Goal: Task Accomplishment & Management: Complete application form

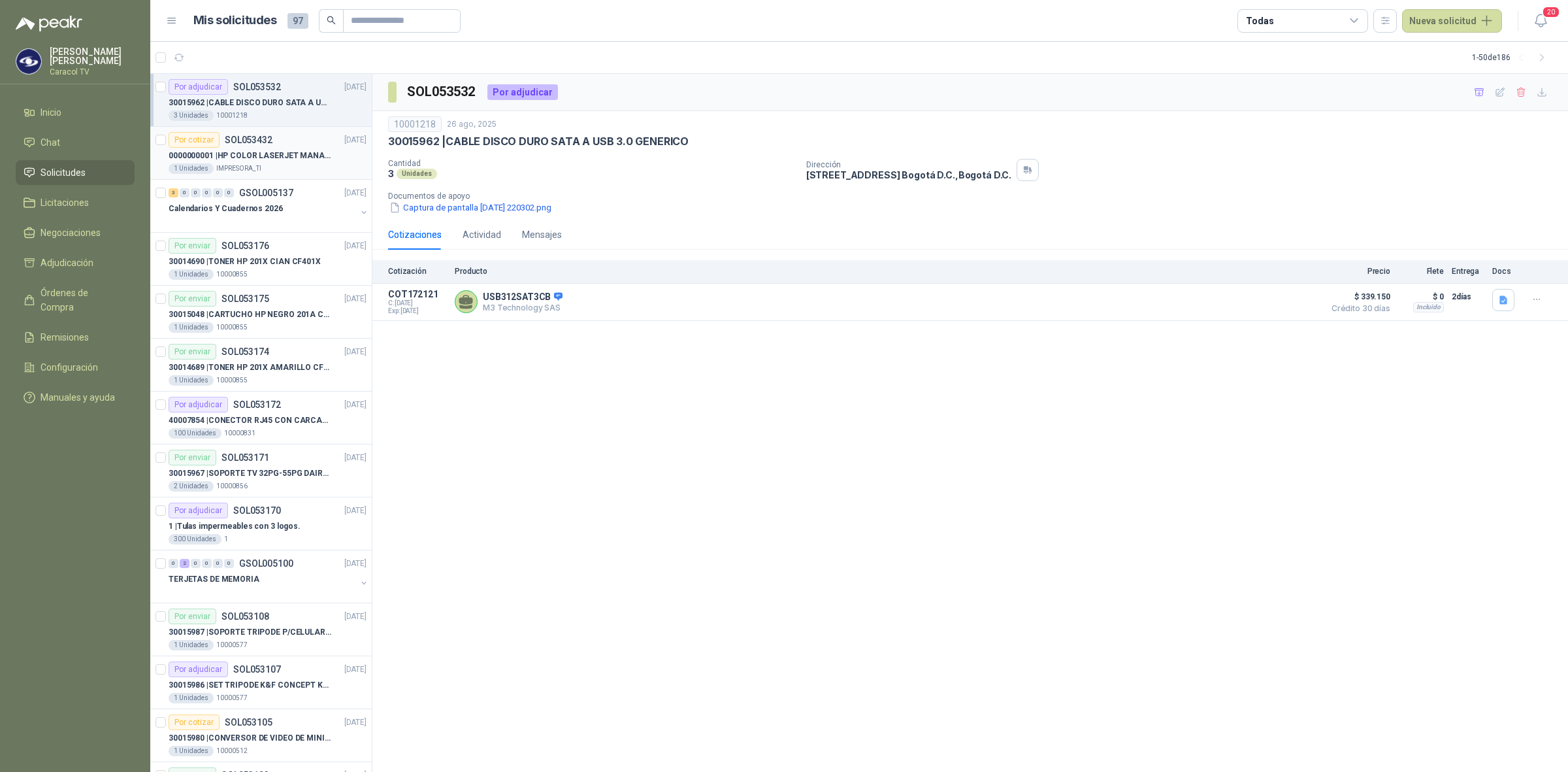
click at [286, 157] on p "0000000001 | HP COLOR LASERJET MANAGED E45028DN" at bounding box center [250, 156] width 163 height 13
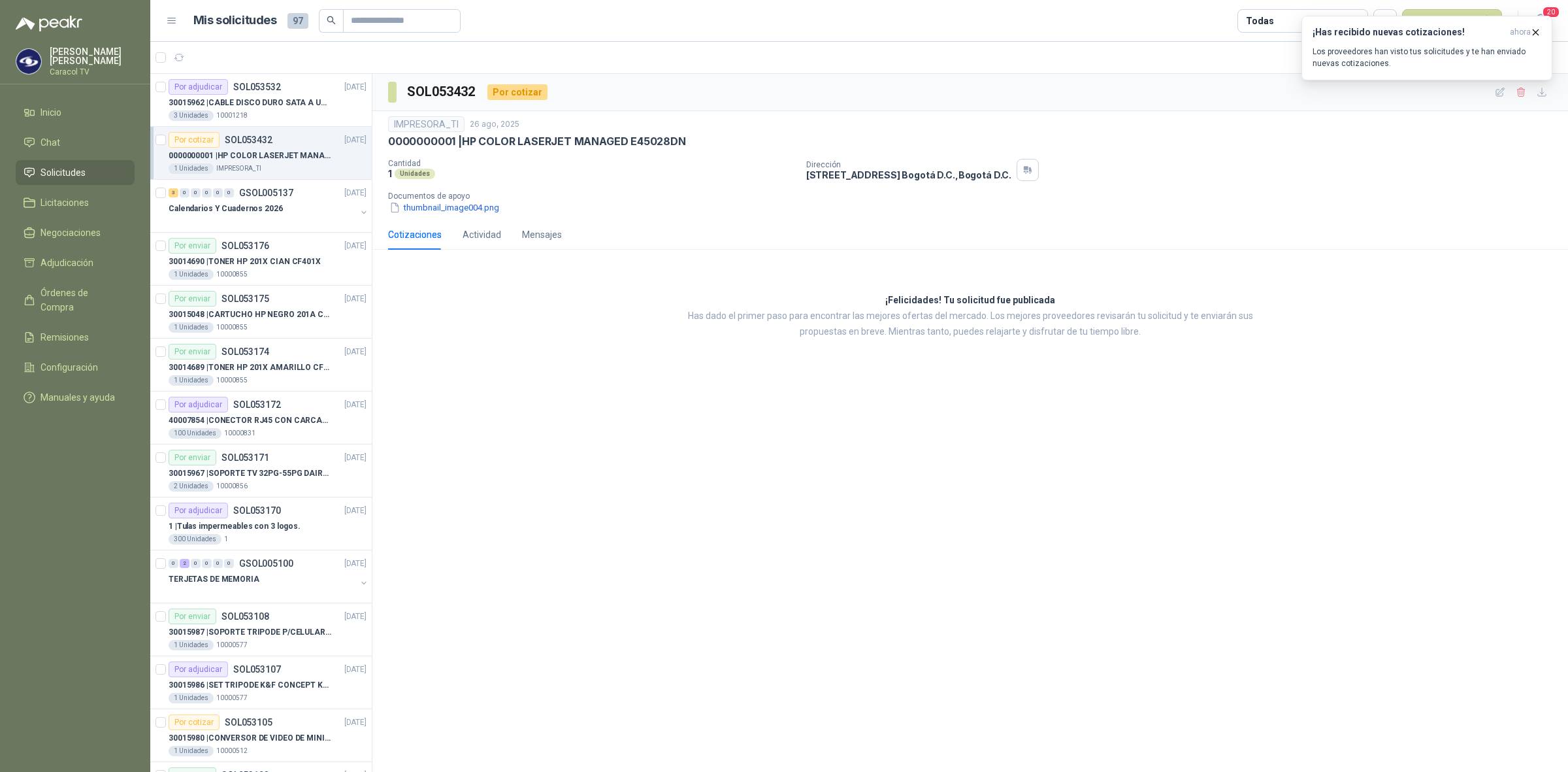
click at [299, 150] on p "0000000001 | HP COLOR LASERJET MANAGED E45028DN" at bounding box center [250, 156] width 163 height 13
click at [275, 152] on p "0000000001 | HP COLOR LASERJET MANAGED E45028DN" at bounding box center [250, 156] width 163 height 13
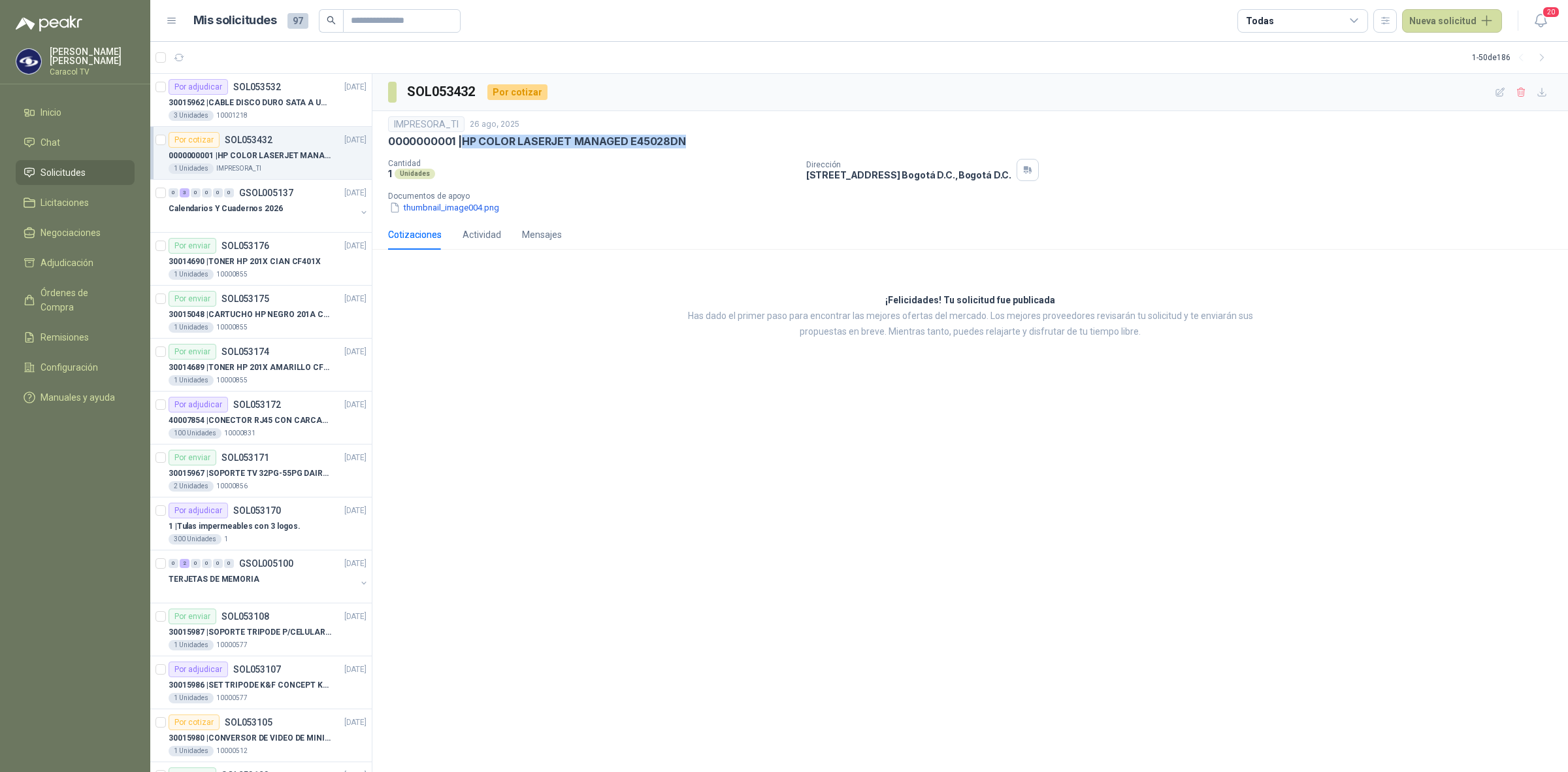
drag, startPoint x: 464, startPoint y: 142, endPoint x: 715, endPoint y: 148, distance: 251.1
click at [715, 148] on div "0000000001 | HP COLOR LASERJET MANAGED E45028DN" at bounding box center [970, 142] width 1164 height 14
copy p "HP COLOR LASERJET MANAGED E45028DN"
click at [566, 137] on p "0000000001 | HP COLOR LASERJET MANAGED E45028DN" at bounding box center [537, 142] width 298 height 14
click at [1495, 93] on icon "button" at bounding box center [1501, 92] width 11 height 11
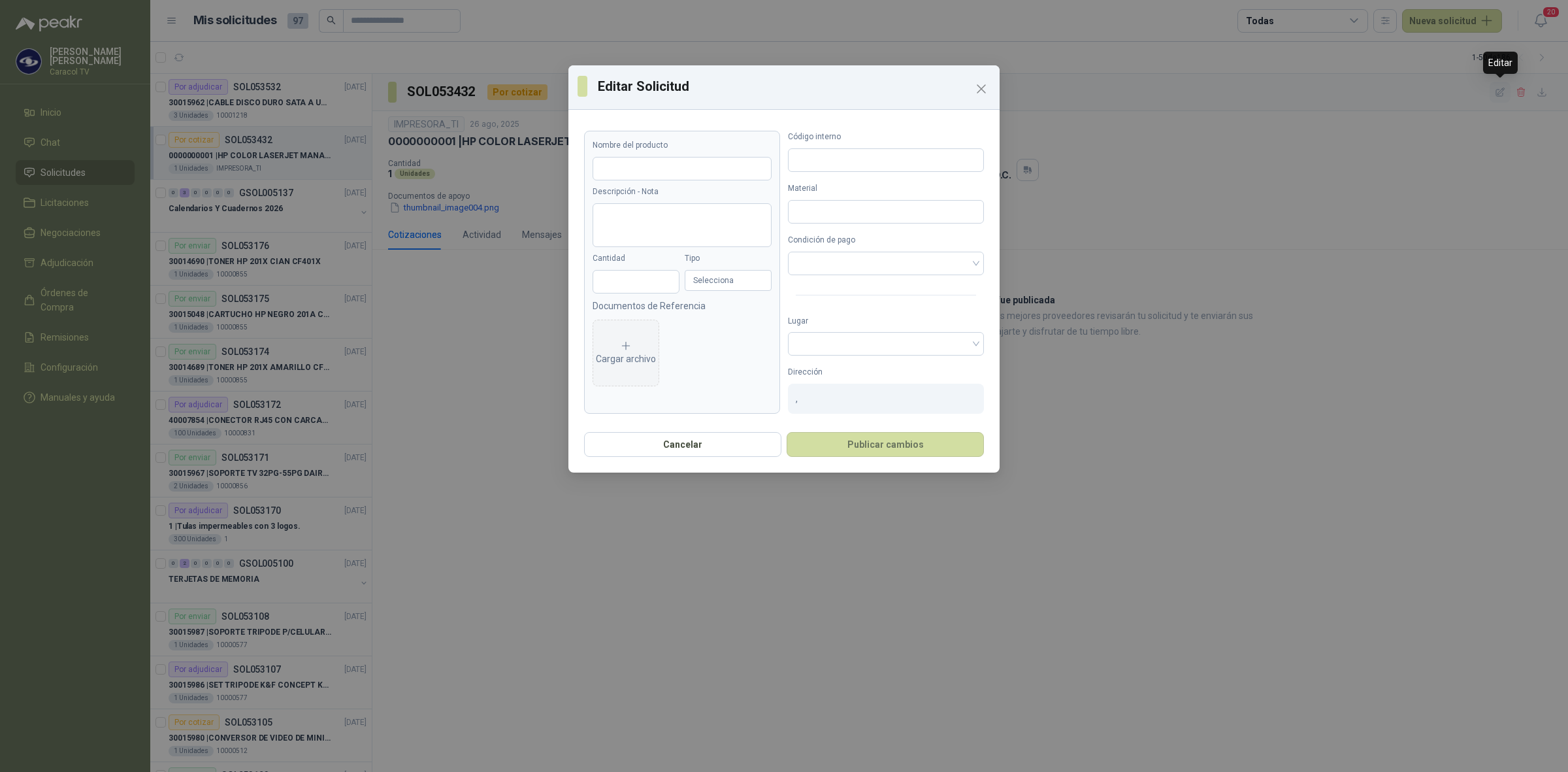
type input "**********"
type input "*"
type input "**********"
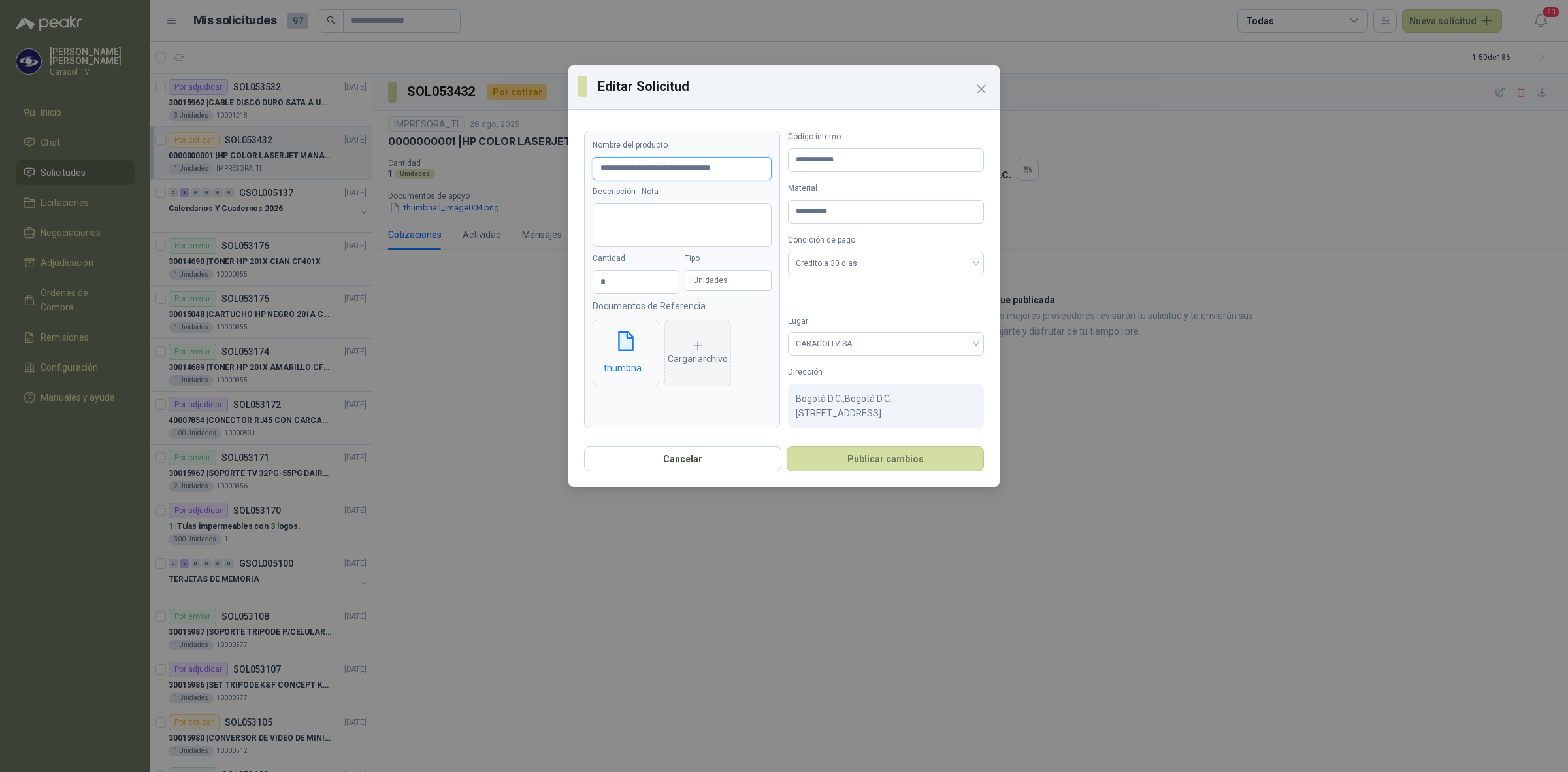
click at [647, 167] on input "**********" at bounding box center [682, 169] width 179 height 24
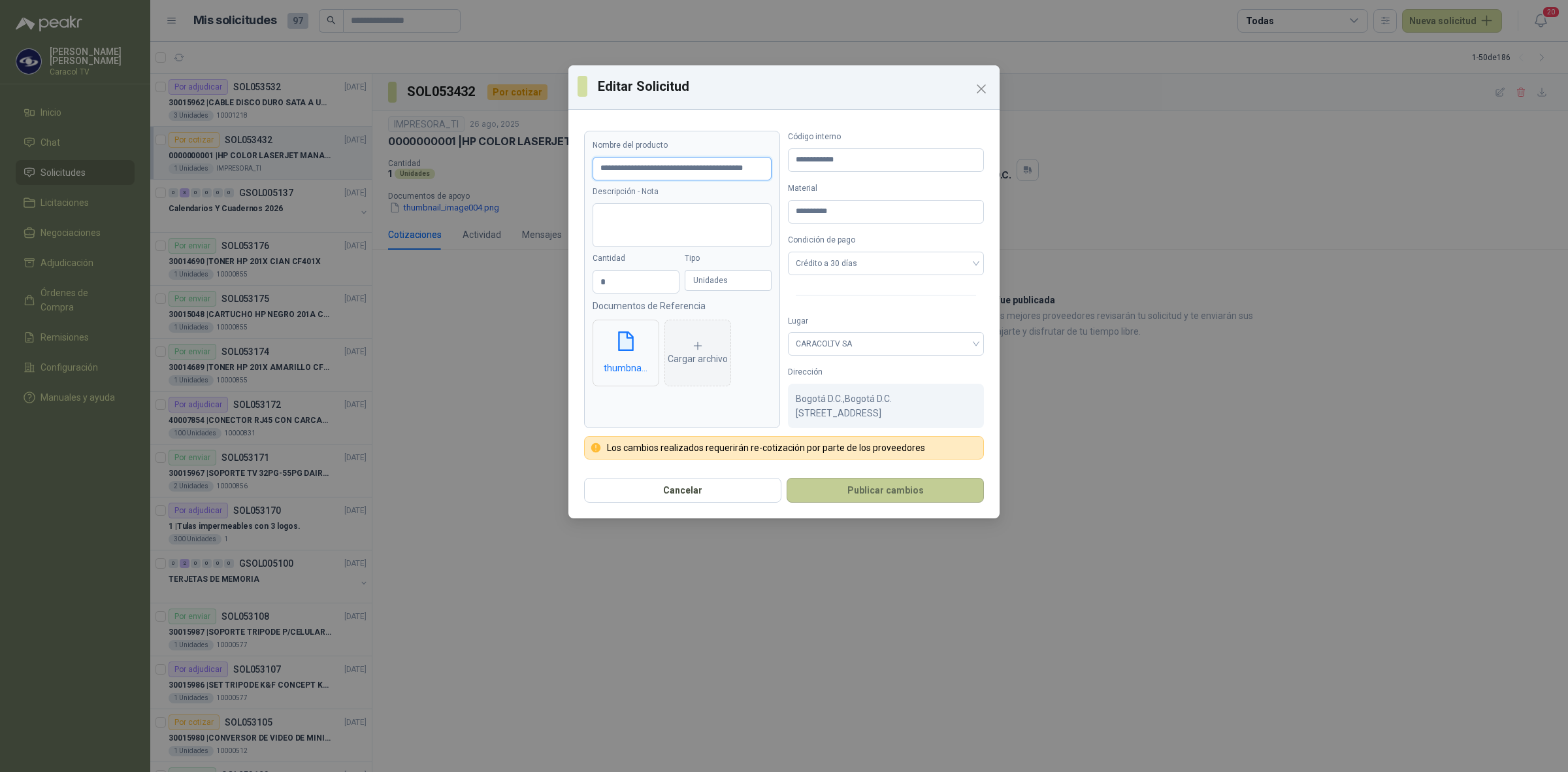
type input "**********"
click at [871, 489] on button "Publicar cambios" at bounding box center [885, 490] width 197 height 25
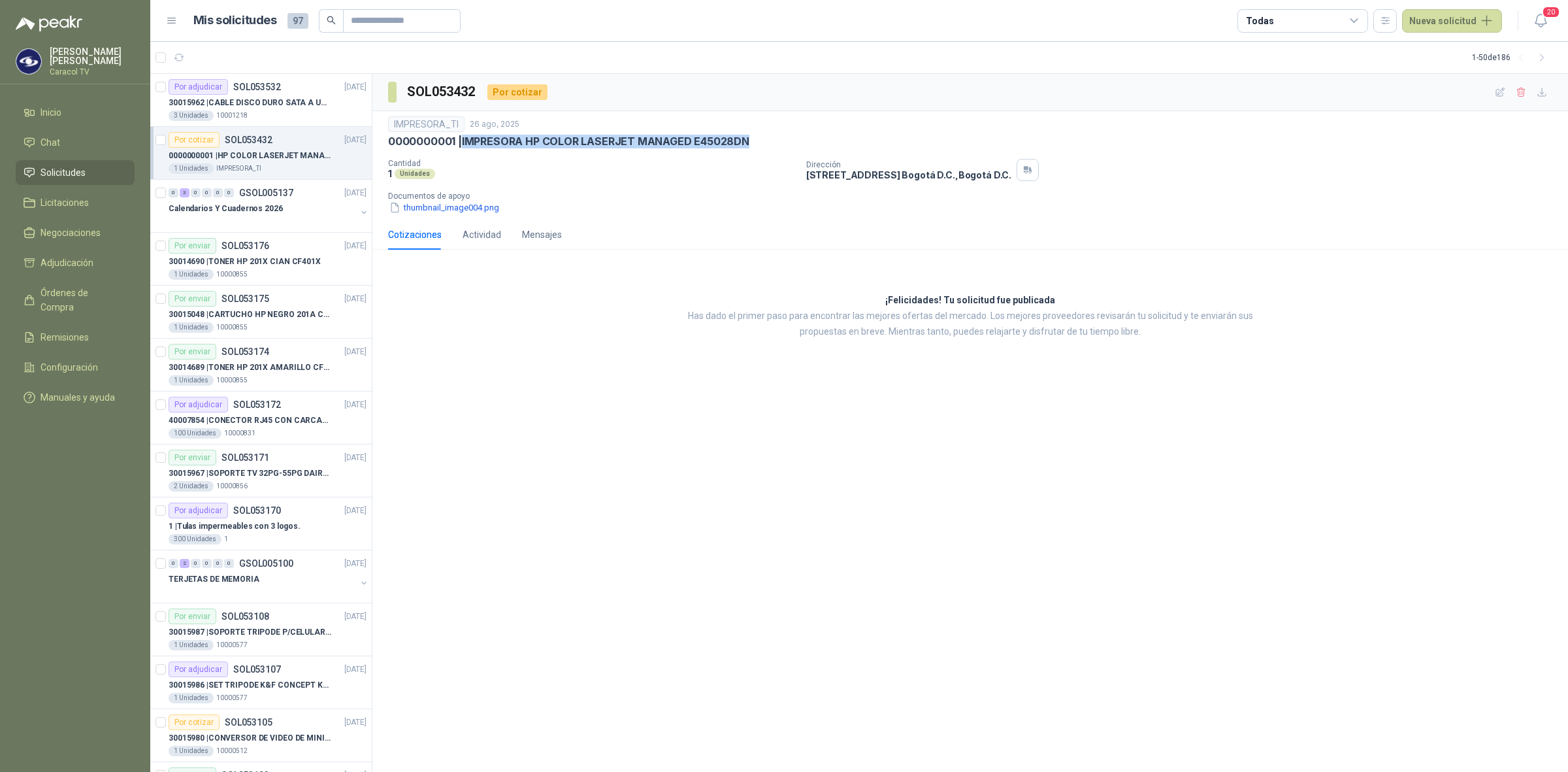
drag, startPoint x: 769, startPoint y: 142, endPoint x: 461, endPoint y: 142, distance: 308.0
click at [461, 142] on div "0000000001 | IMPRESORA HP COLOR LASERJET MANAGED E45028DN" at bounding box center [970, 142] width 1164 height 14
copy p "IMPRESORA HP COLOR LASERJET MANAGED E45028DN"
click at [1543, 24] on icon "button" at bounding box center [1540, 20] width 11 height 13
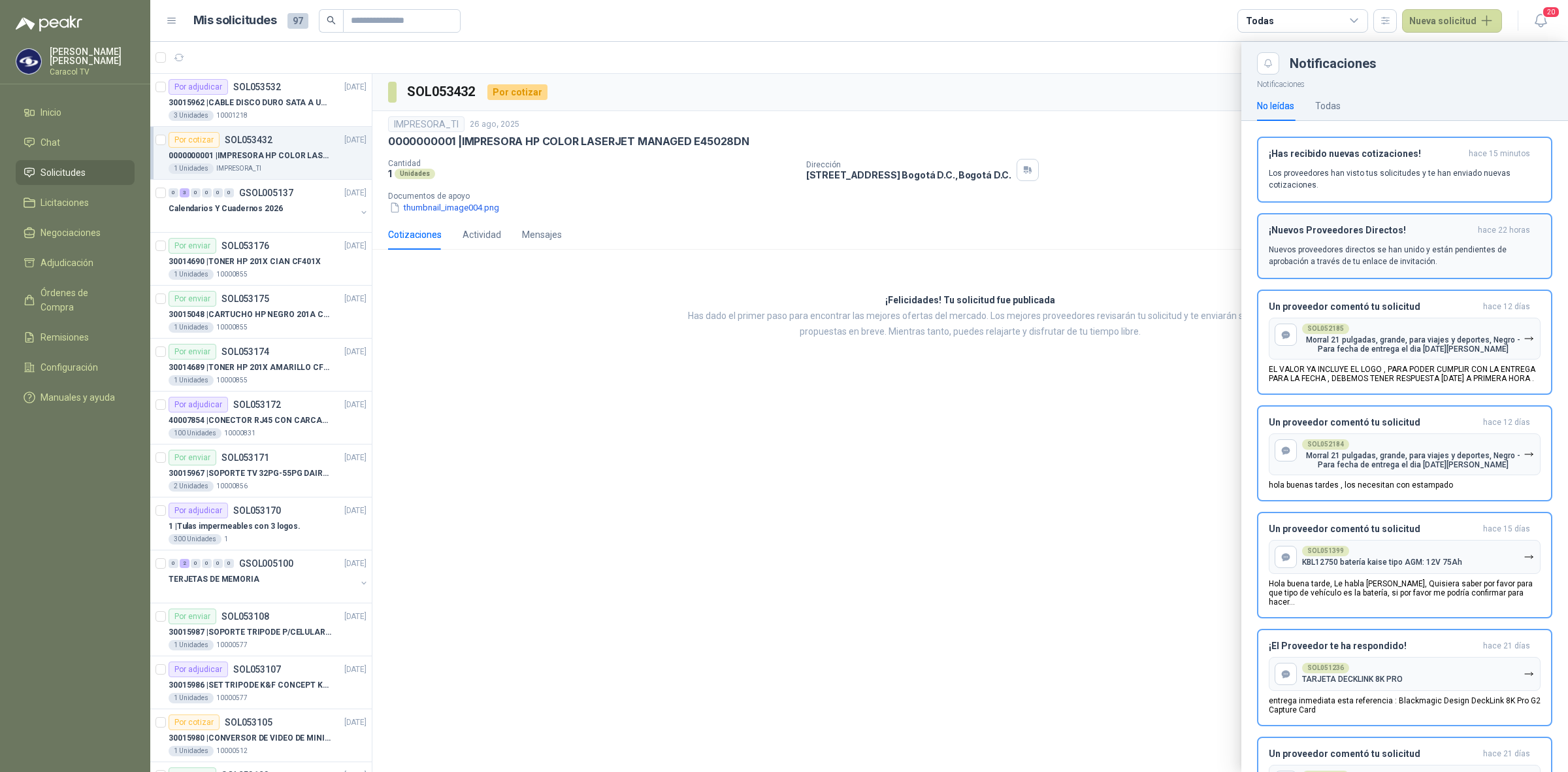
click at [1429, 256] on p "Nuevos proveedores directos se han unido y están pendientes de aprobación a tra…" at bounding box center [1404, 256] width 272 height 24
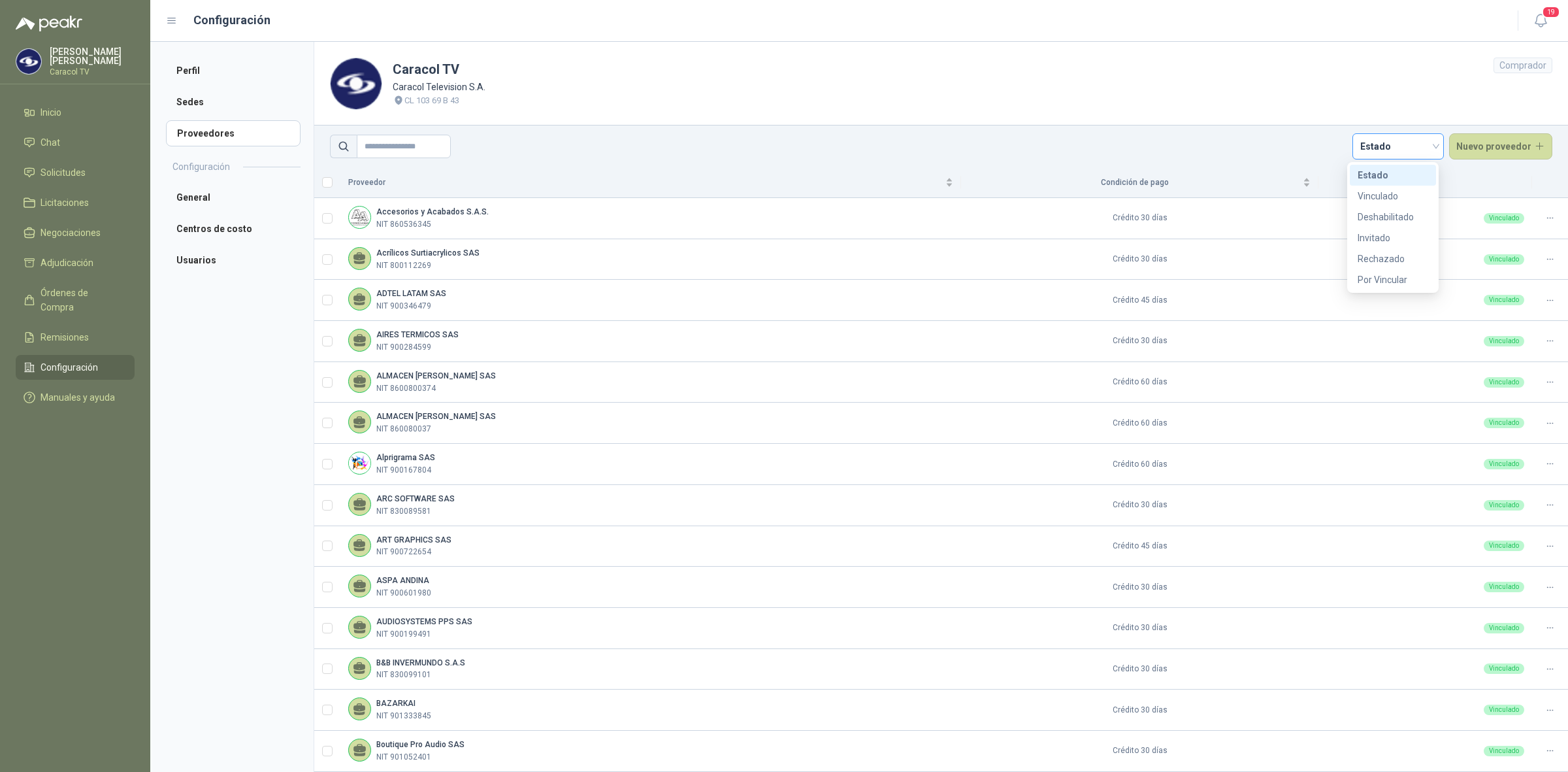
click at [1393, 149] on span "Estado" at bounding box center [1398, 146] width 76 height 19
click at [1379, 232] on div "Invitado" at bounding box center [1392, 237] width 70 height 14
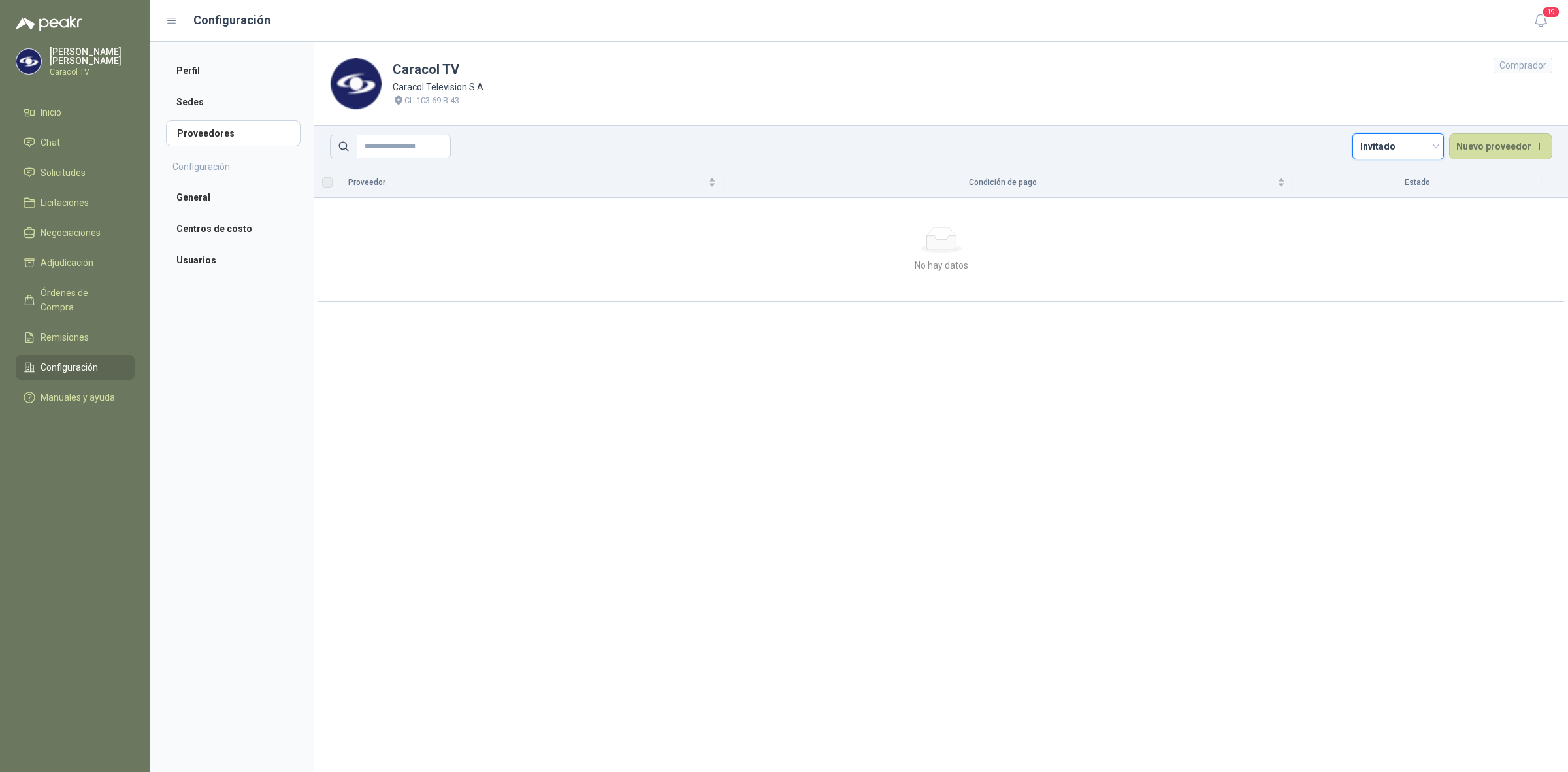
click at [1386, 144] on span "Invitado" at bounding box center [1398, 146] width 76 height 19
click at [1370, 257] on div "Rechazado" at bounding box center [1403, 259] width 70 height 14
click at [1409, 144] on span "Rechazado" at bounding box center [1398, 146] width 76 height 19
click at [1395, 275] on div "Por Vincular" at bounding box center [1403, 279] width 70 height 14
click at [1395, 147] on span "Por Vincular" at bounding box center [1398, 146] width 76 height 19
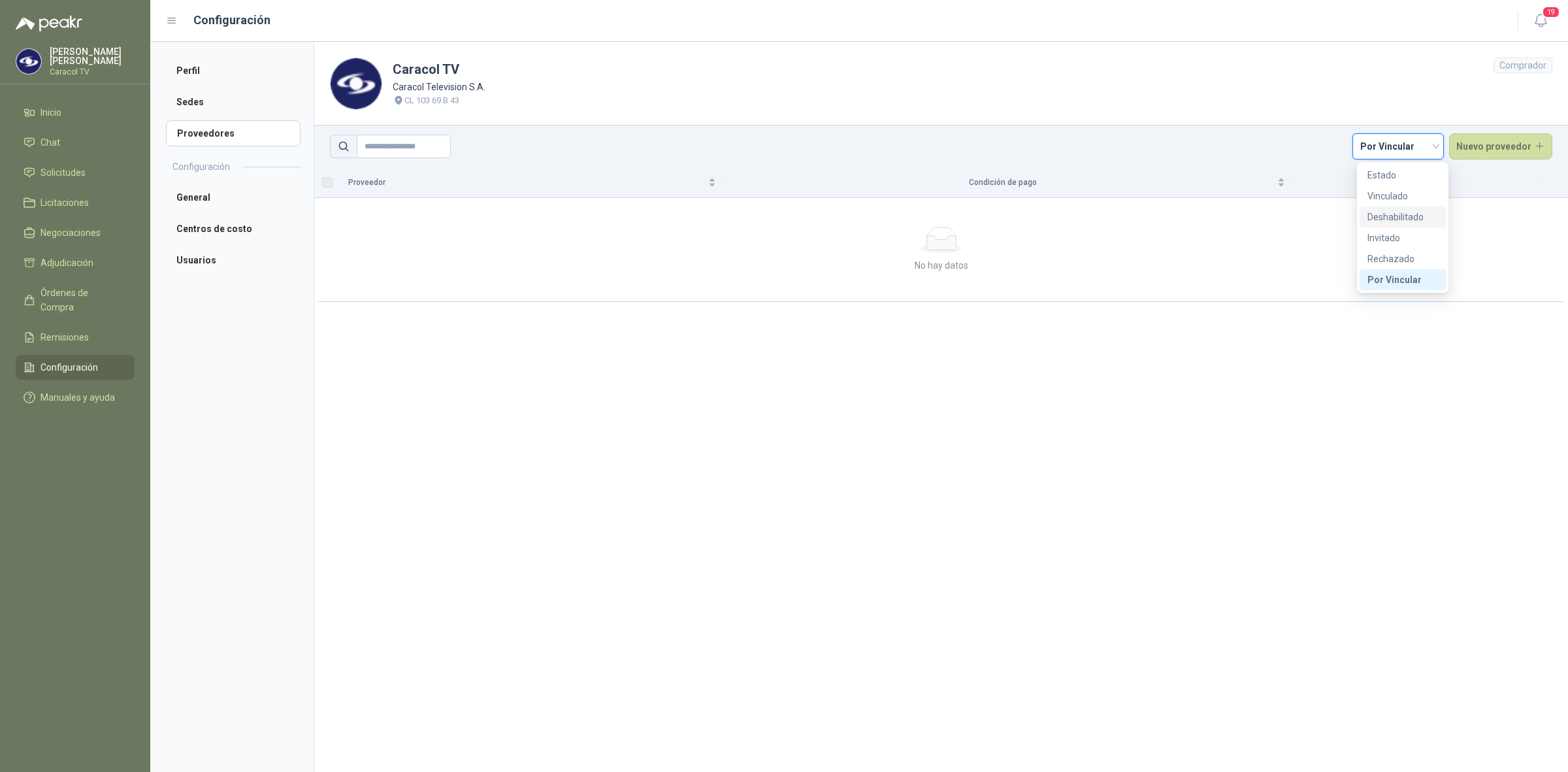
click at [1384, 218] on div "Deshabilitado" at bounding box center [1403, 216] width 70 height 14
click at [1384, 148] on span "Deshabilitado" at bounding box center [1398, 146] width 76 height 19
click at [1376, 191] on div "Vinculado" at bounding box center [1403, 196] width 70 height 14
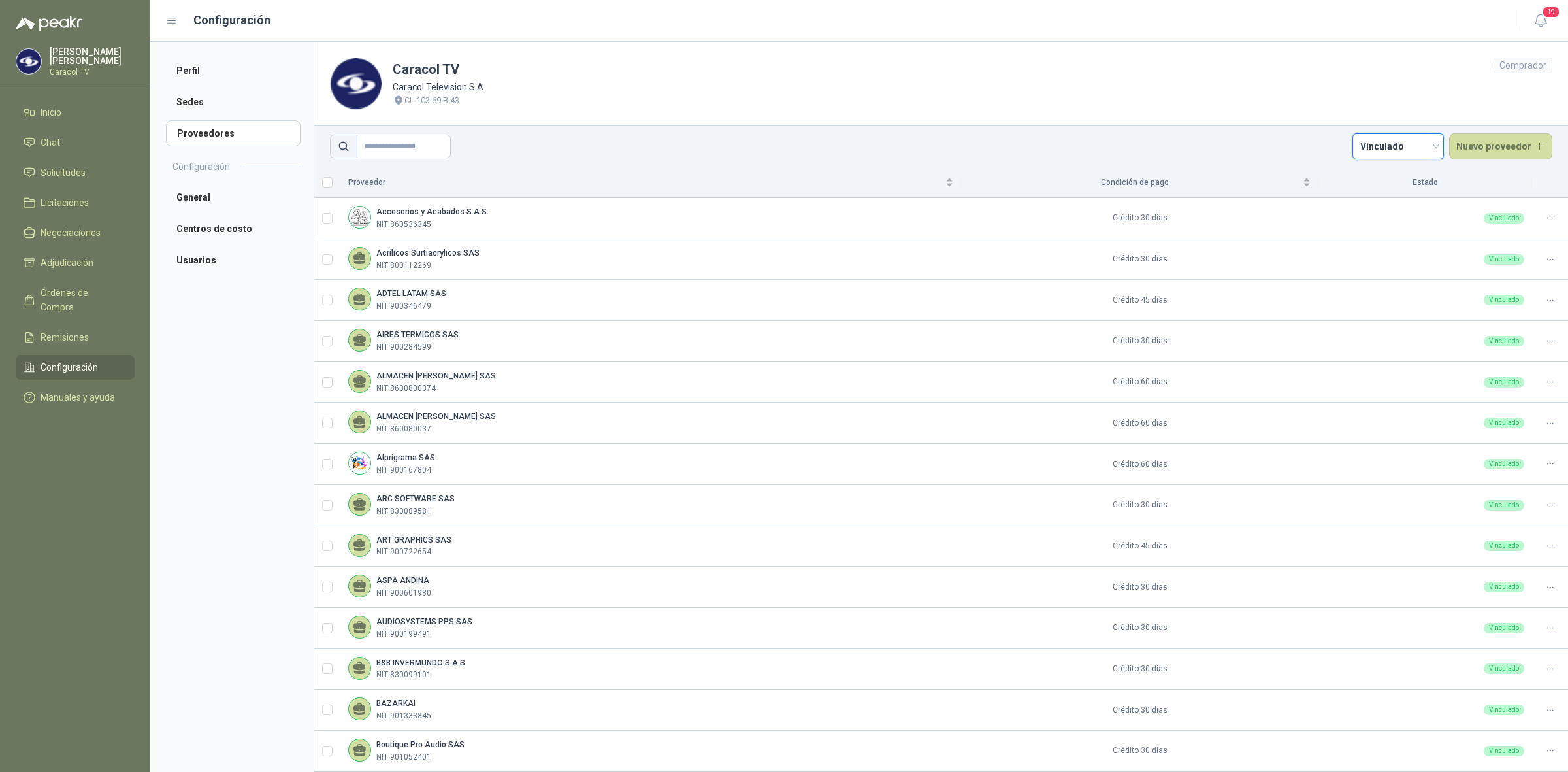
click at [1367, 137] on span "Vinculado" at bounding box center [1398, 146] width 76 height 19
click at [1364, 173] on div "Estado" at bounding box center [1392, 175] width 70 height 14
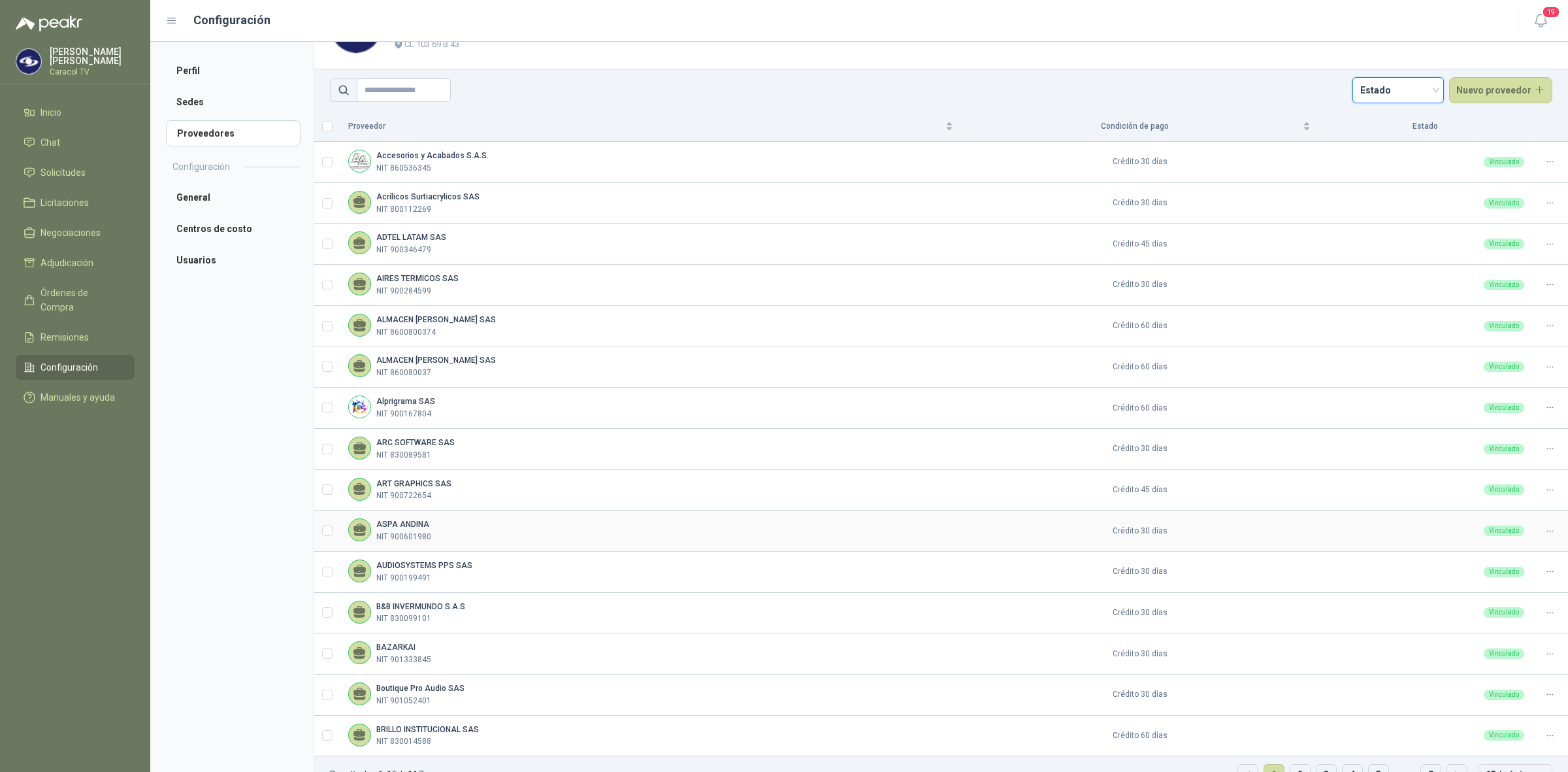
scroll to position [86, 0]
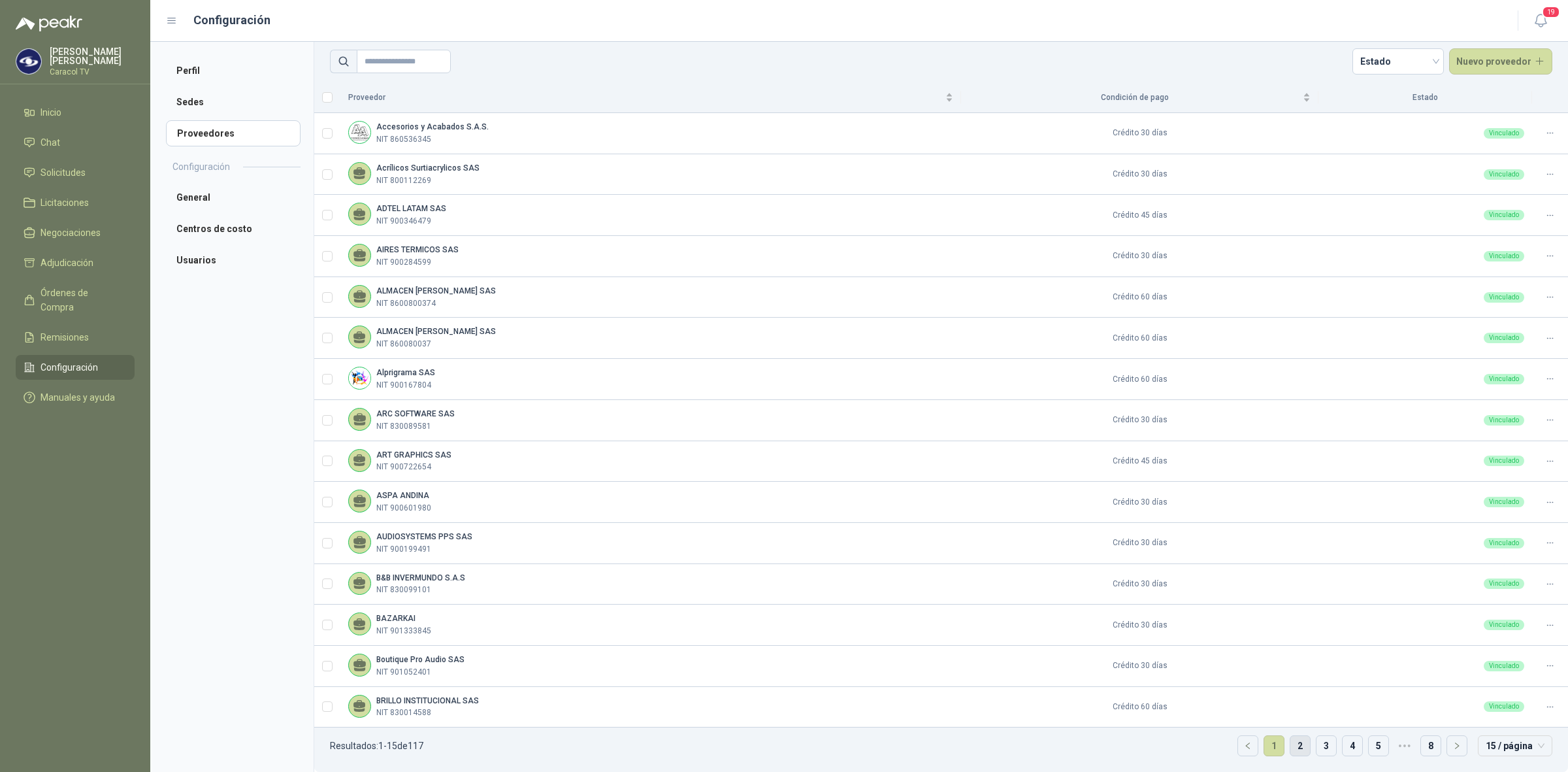
click at [1290, 743] on link "2" at bounding box center [1300, 745] width 19 height 19
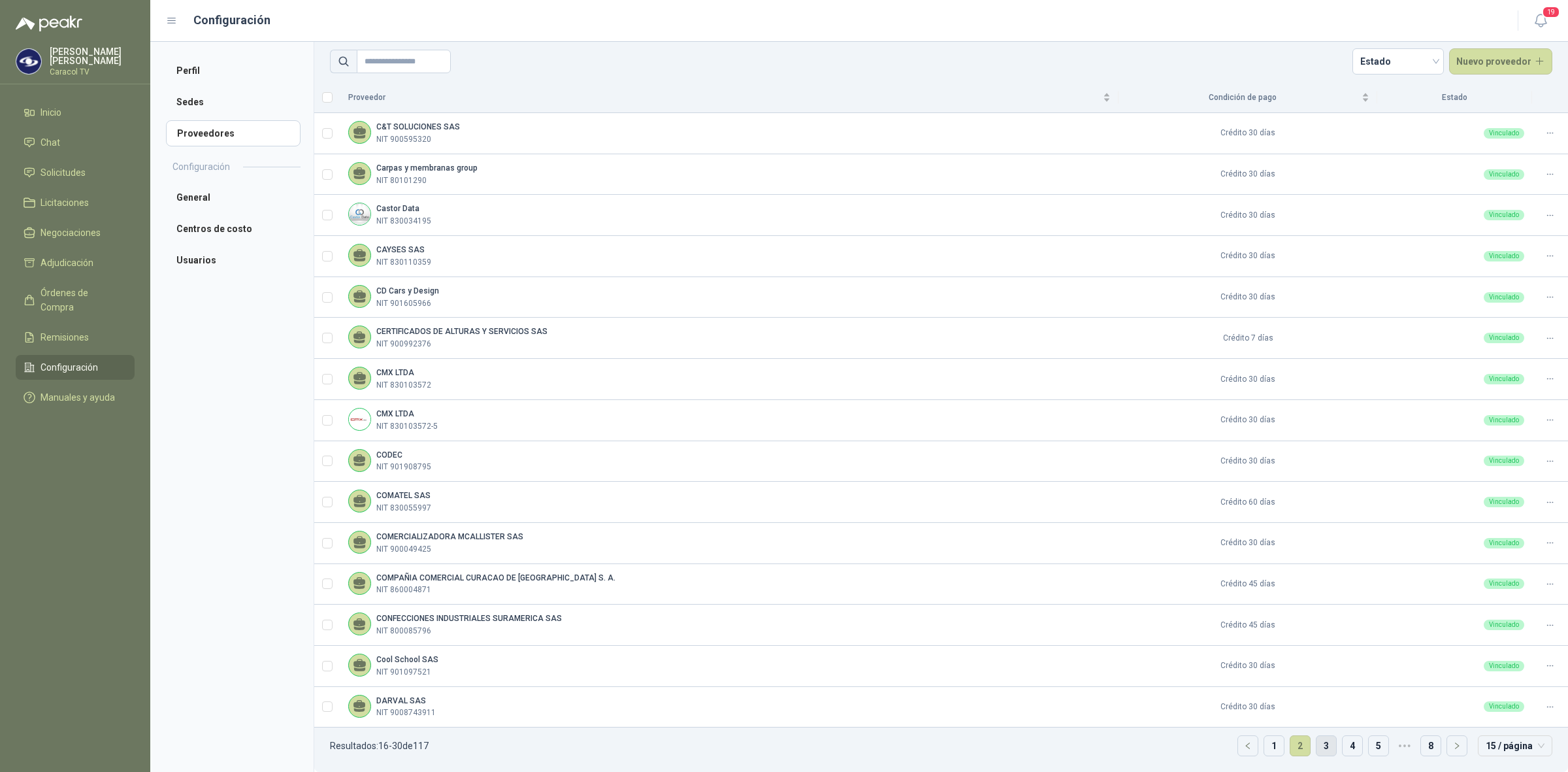
click at [1317, 747] on link "3" at bounding box center [1327, 745] width 19 height 19
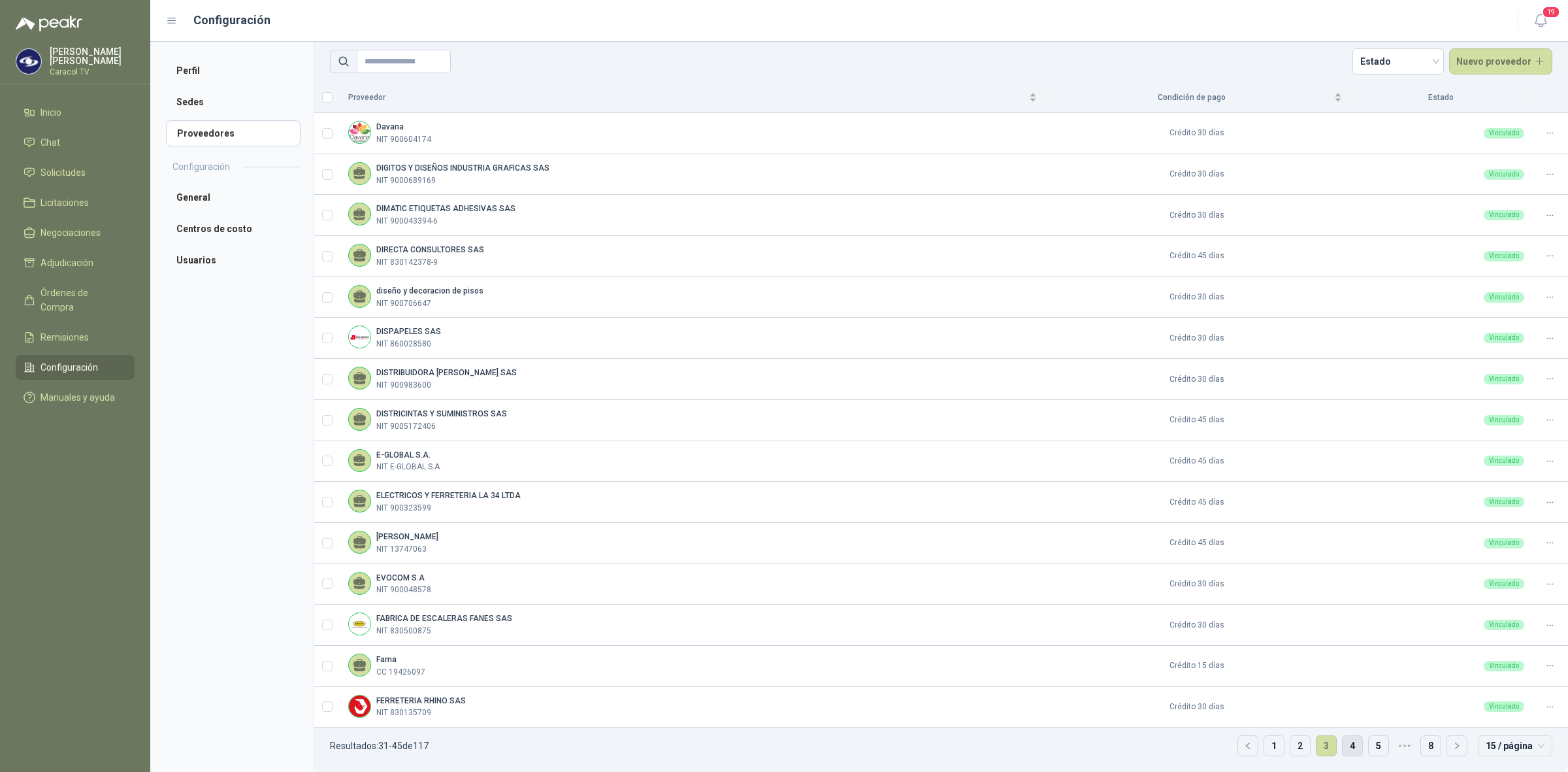
click at [1343, 747] on link "4" at bounding box center [1352, 745] width 19 height 19
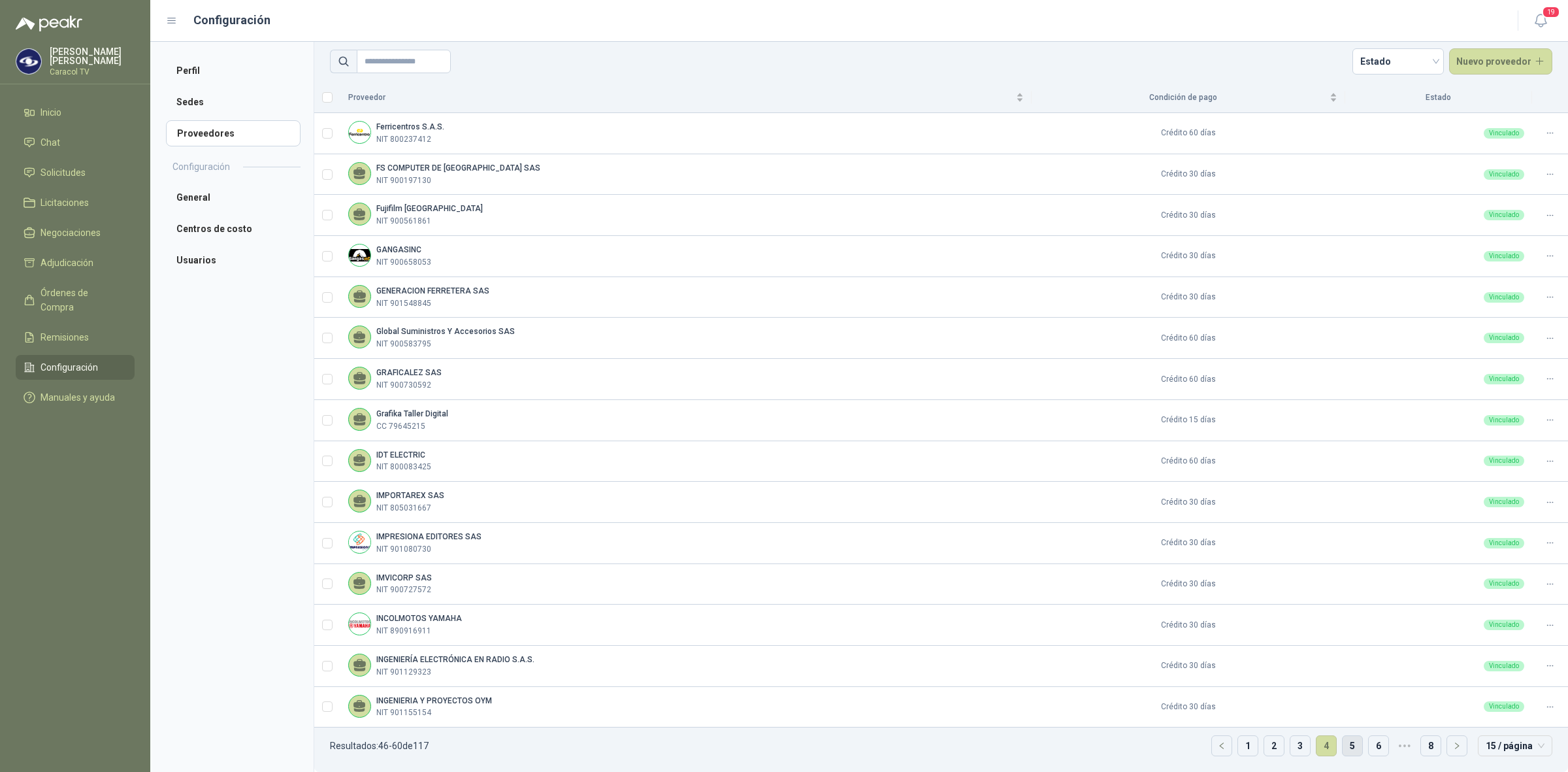
click at [1350, 745] on link "5" at bounding box center [1352, 745] width 19 height 19
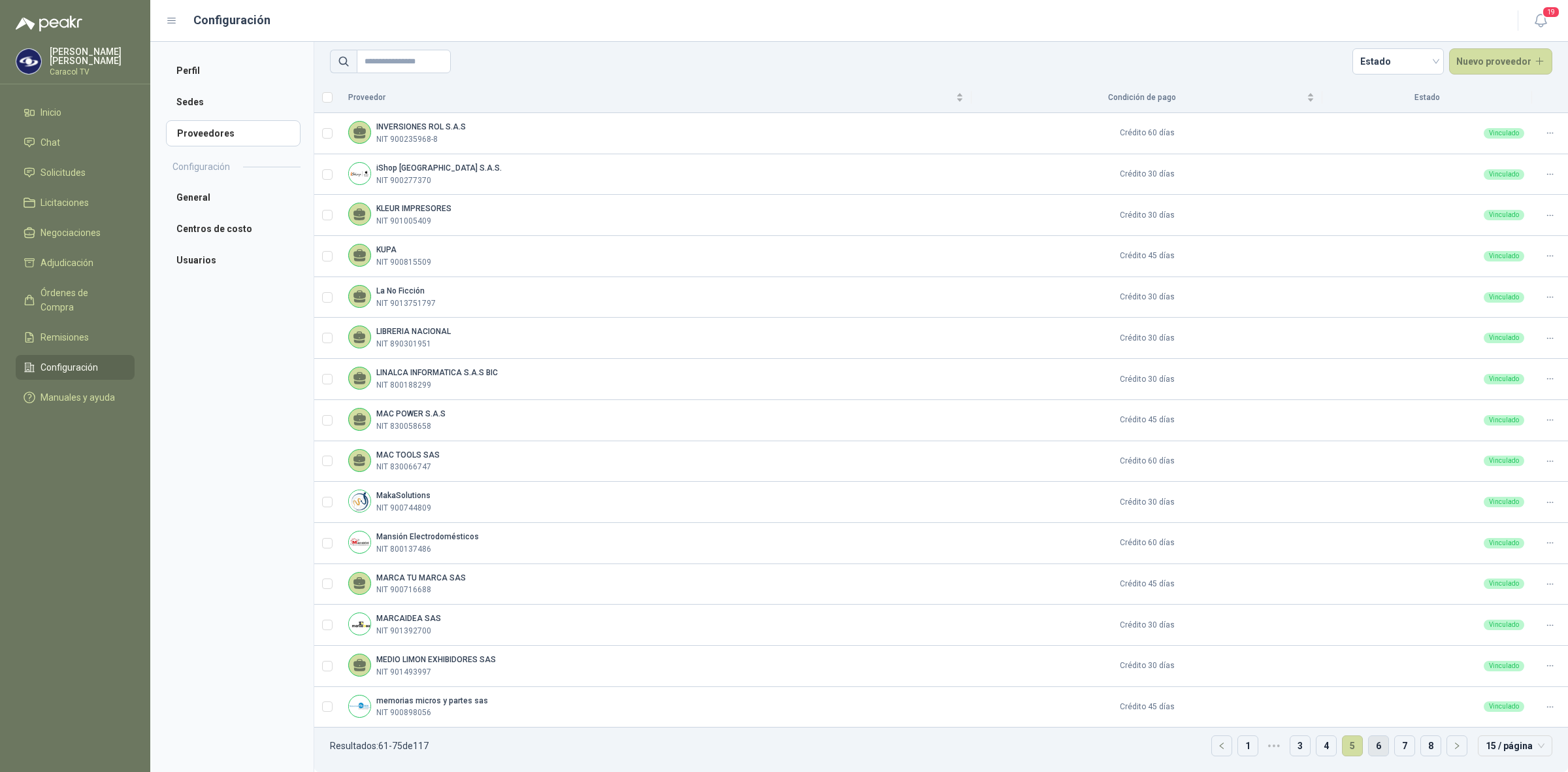
click at [1369, 747] on link "6" at bounding box center [1378, 745] width 19 height 19
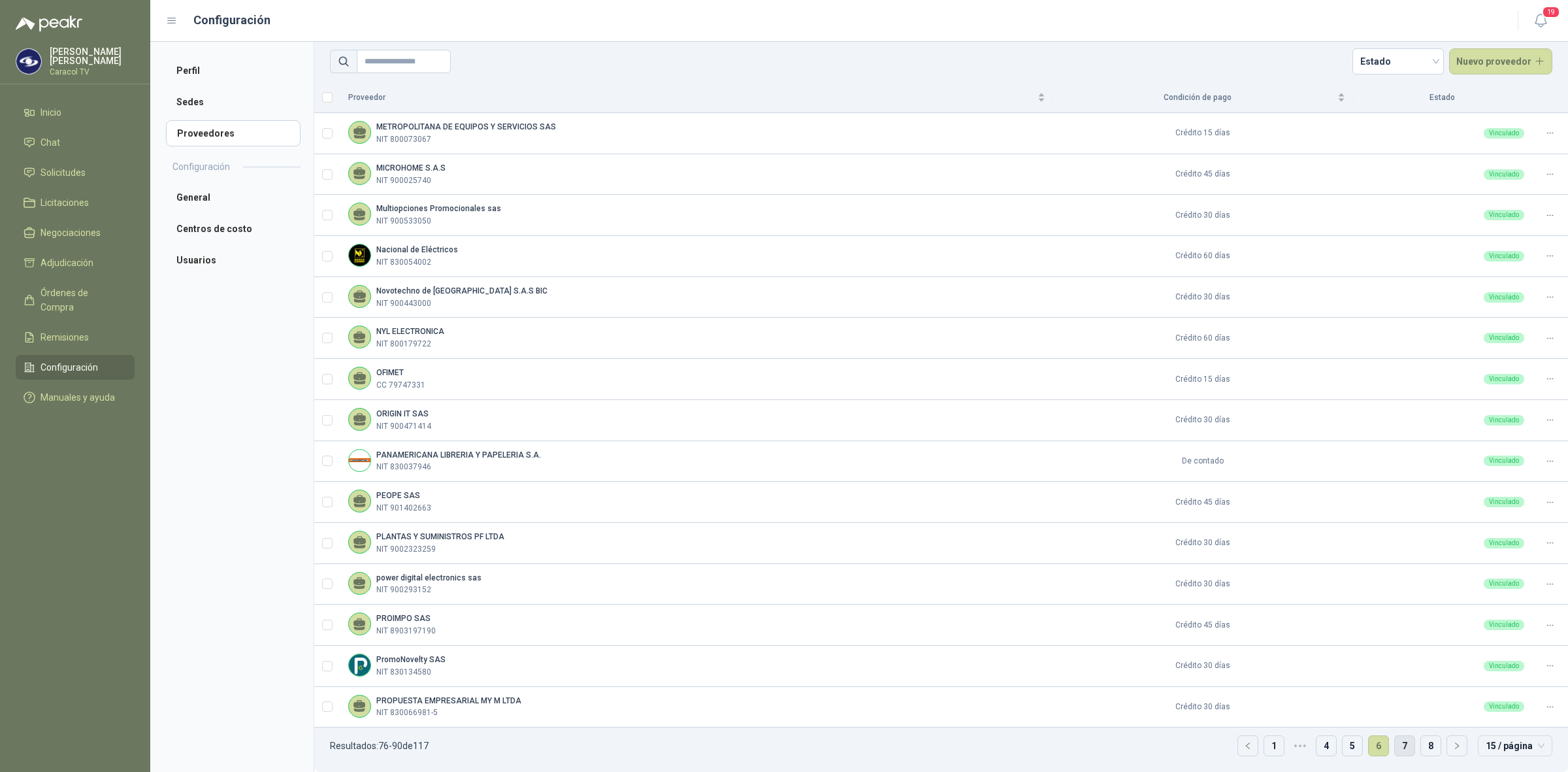
click at [1395, 747] on link "7" at bounding box center [1405, 745] width 19 height 19
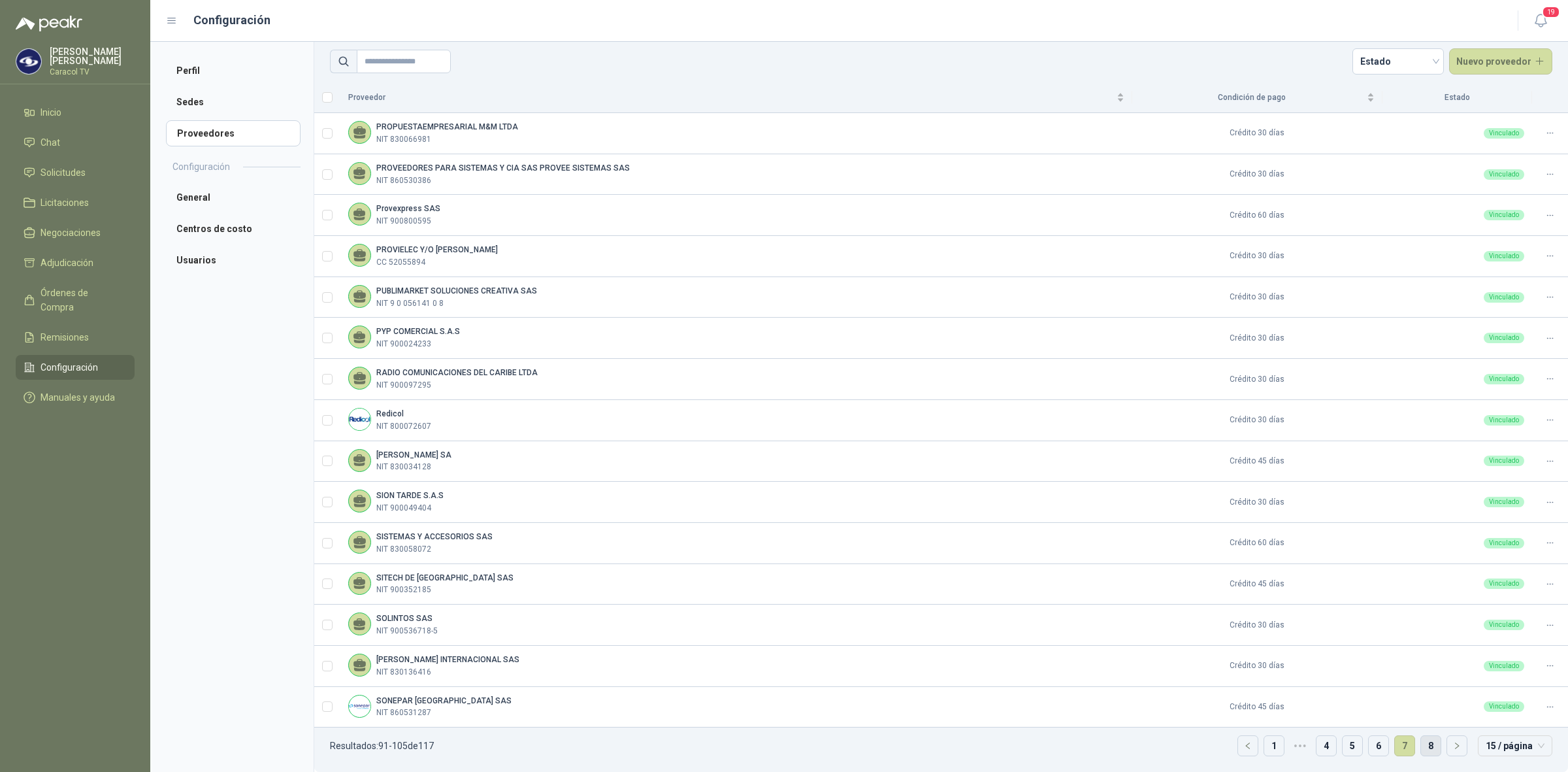
click at [1421, 747] on link "8" at bounding box center [1431, 745] width 19 height 19
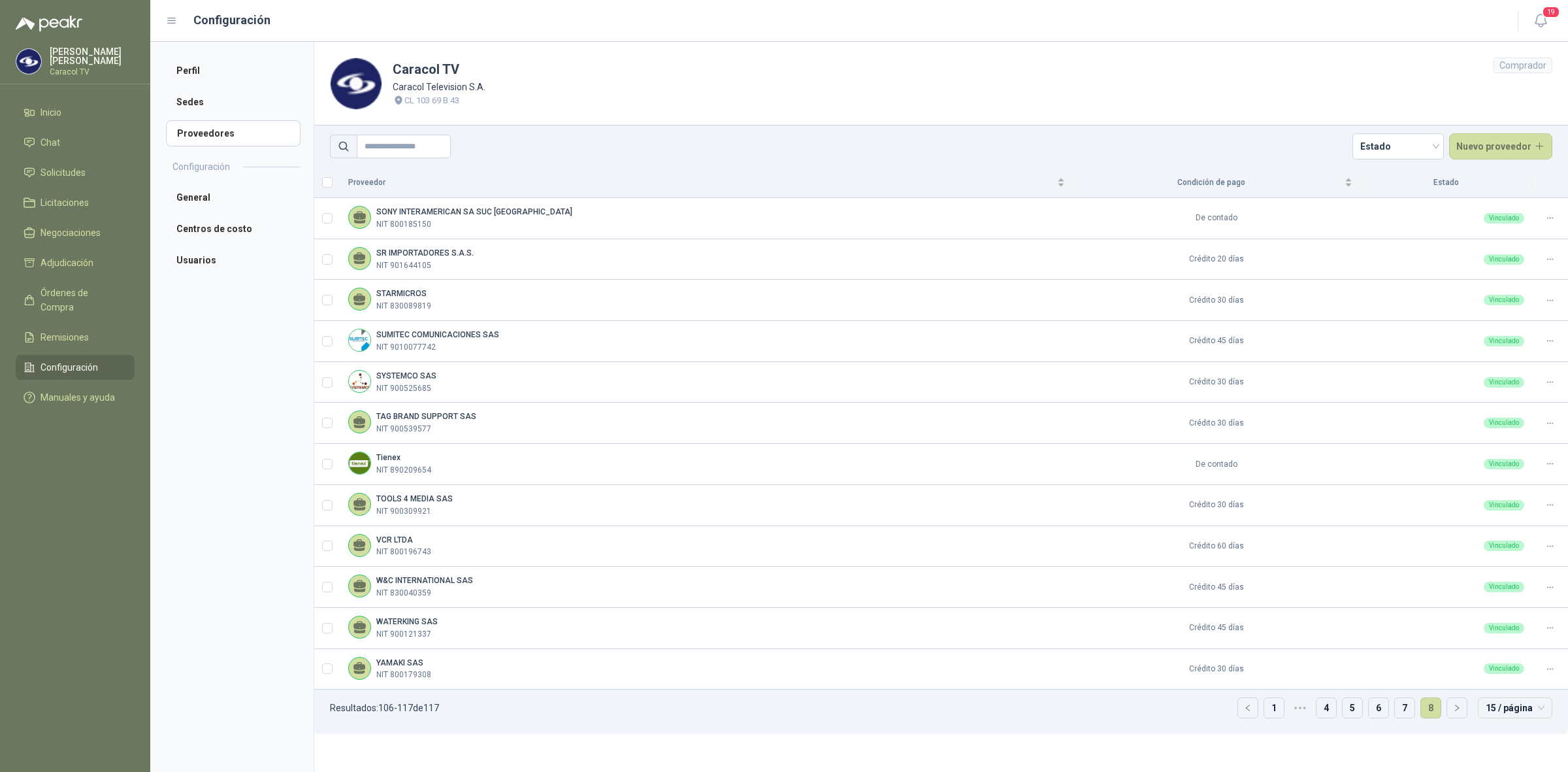
scroll to position [0, 0]
click at [79, 100] on link "Inicio" at bounding box center [75, 113] width 119 height 25
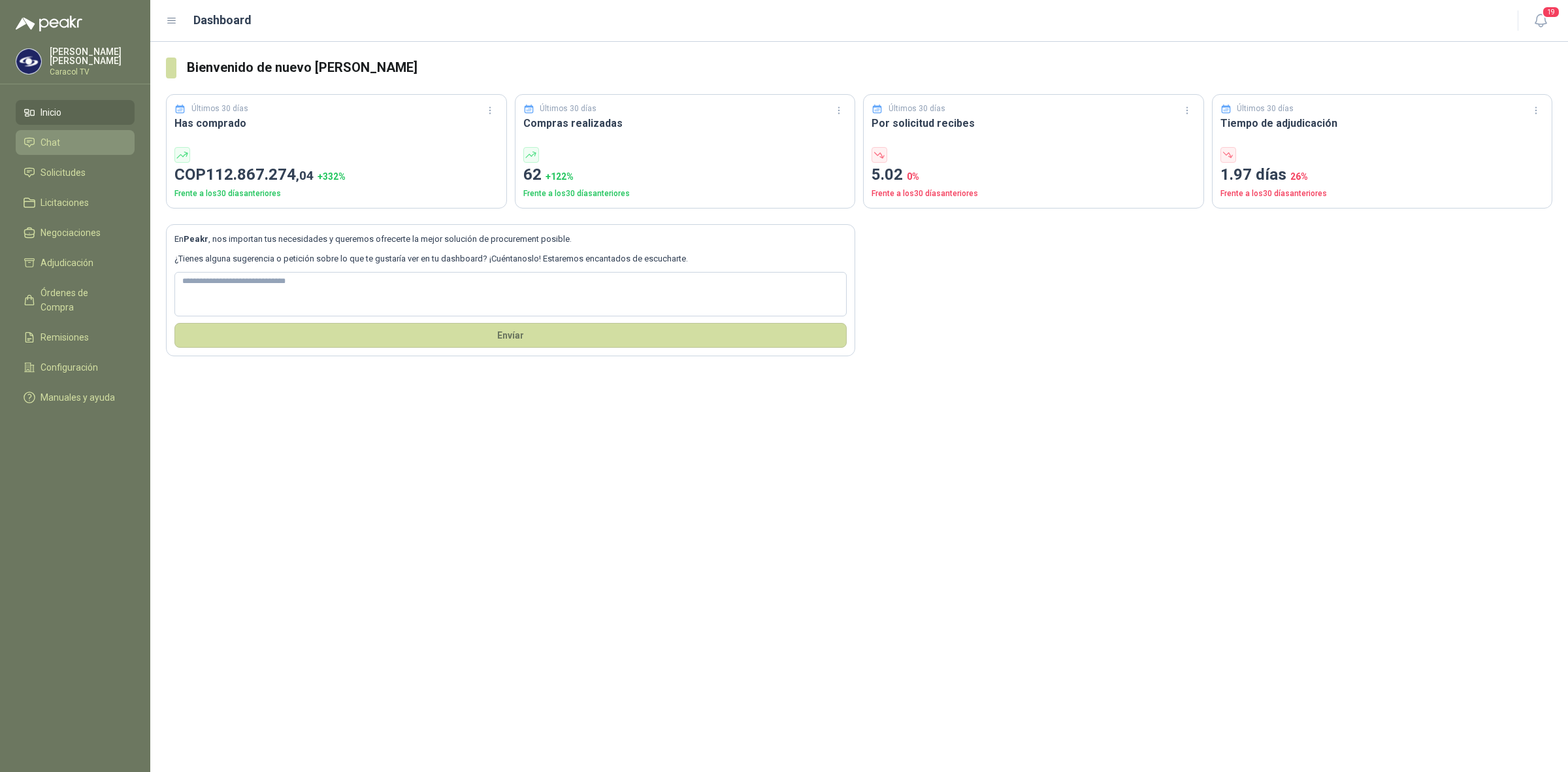
click at [53, 139] on span "Chat" at bounding box center [50, 142] width 19 height 14
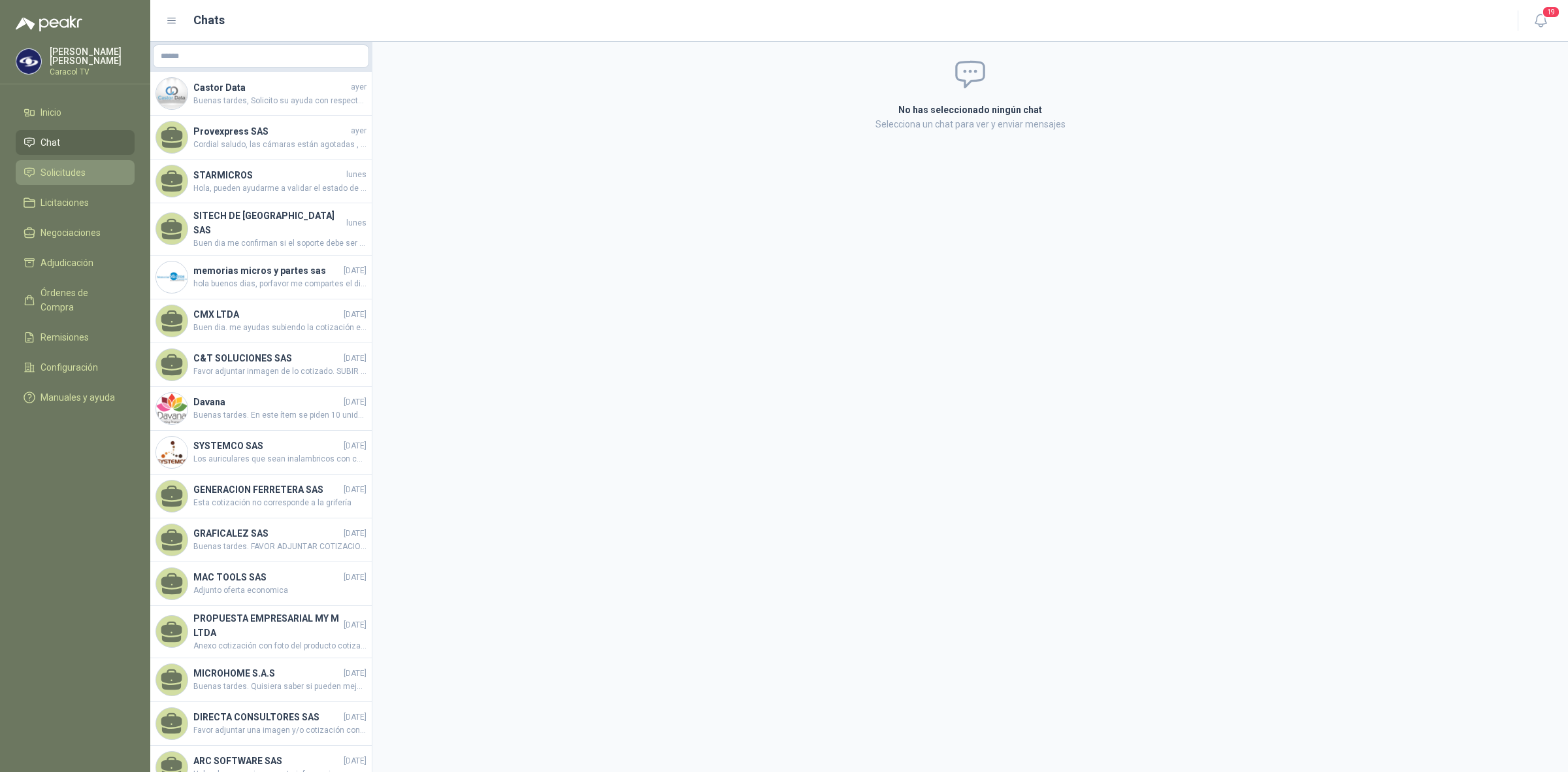
click at [92, 172] on li "Solicitudes" at bounding box center [75, 172] width 103 height 14
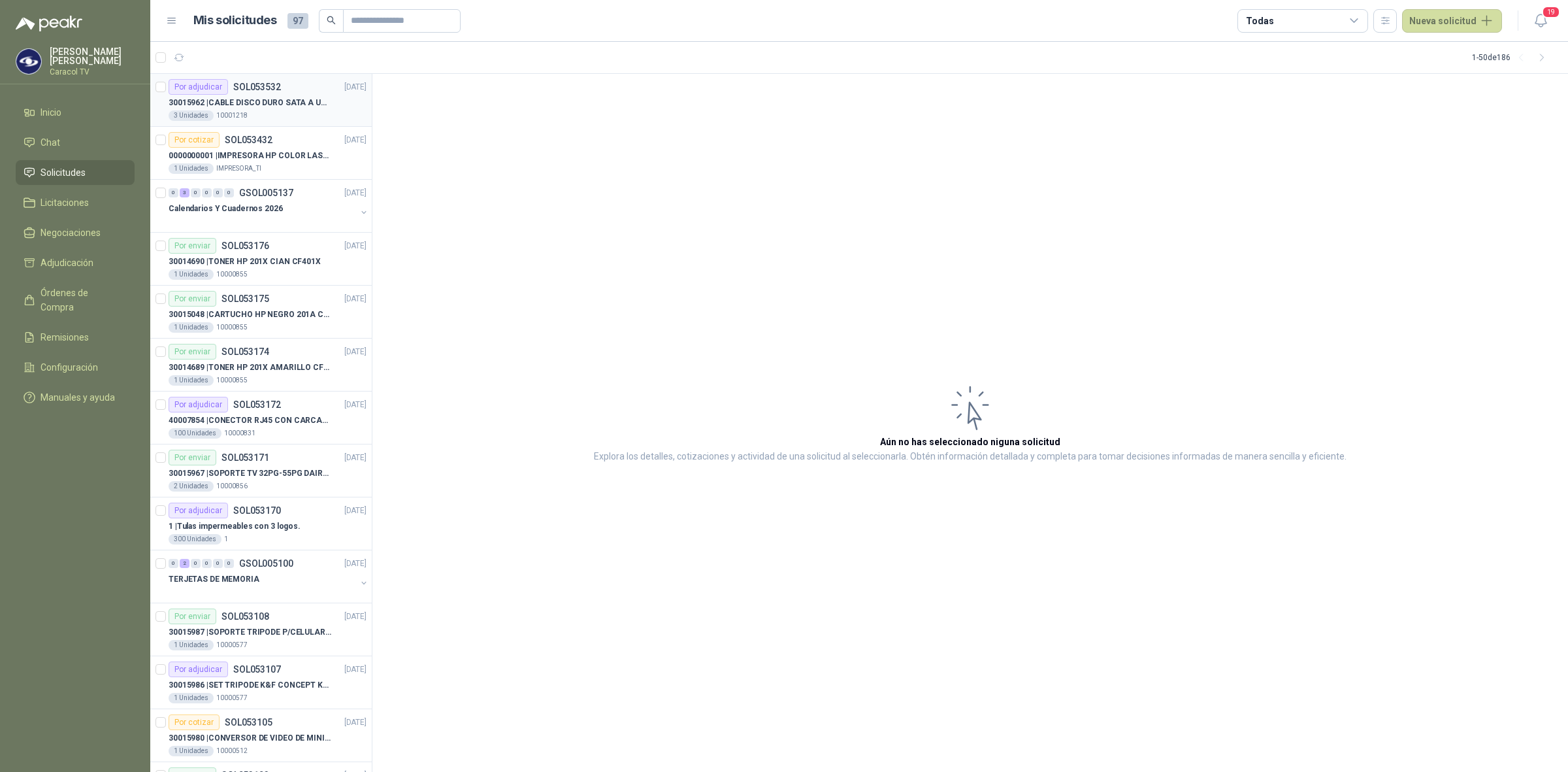
click at [273, 96] on div "30015962 | CABLE DISCO DURO SATA A USB 3.0 GENERICO" at bounding box center [267, 102] width 198 height 16
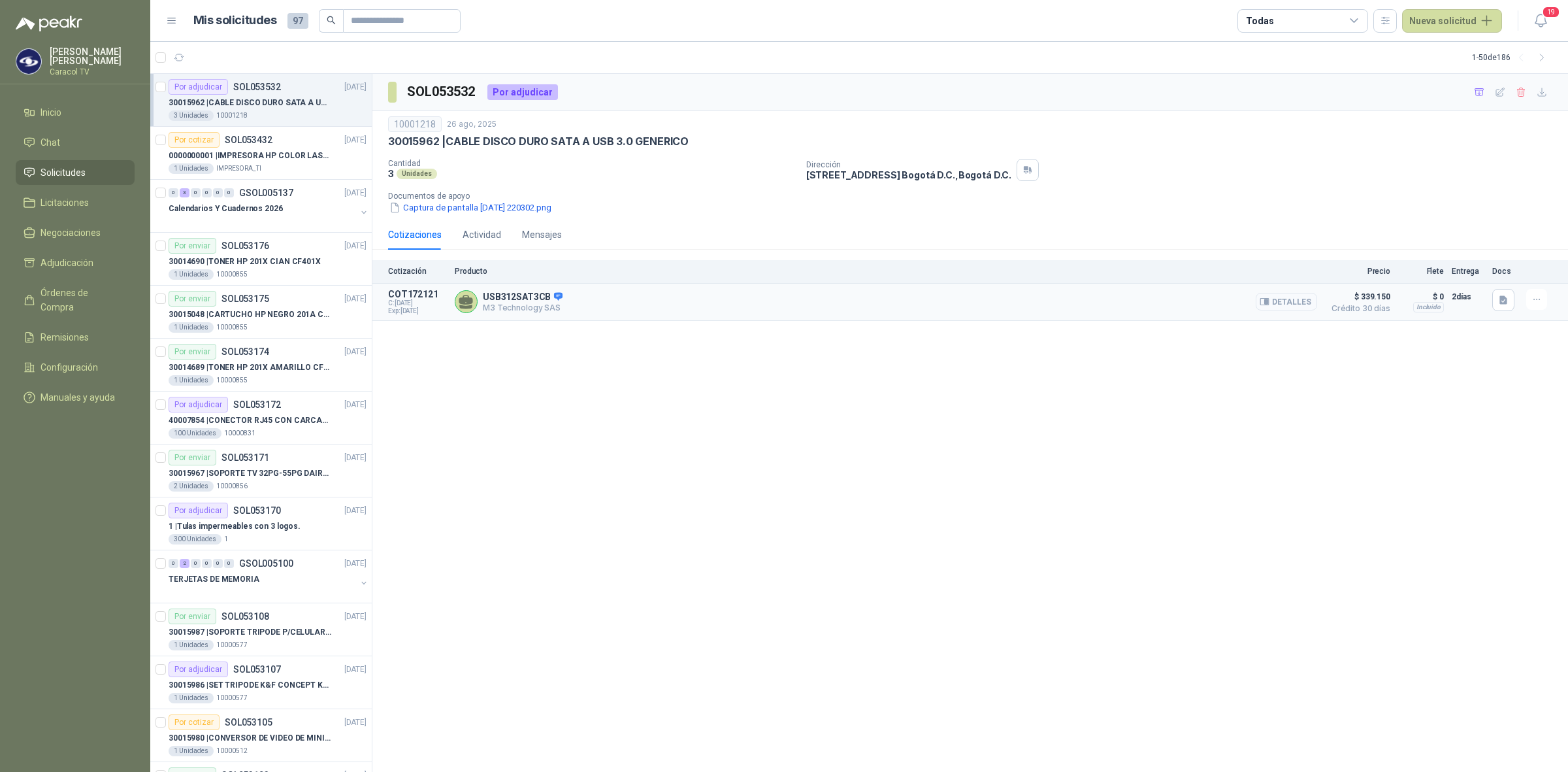
click at [1295, 308] on button "Detalles" at bounding box center [1287, 302] width 61 height 18
